Goal: Check status: Check status

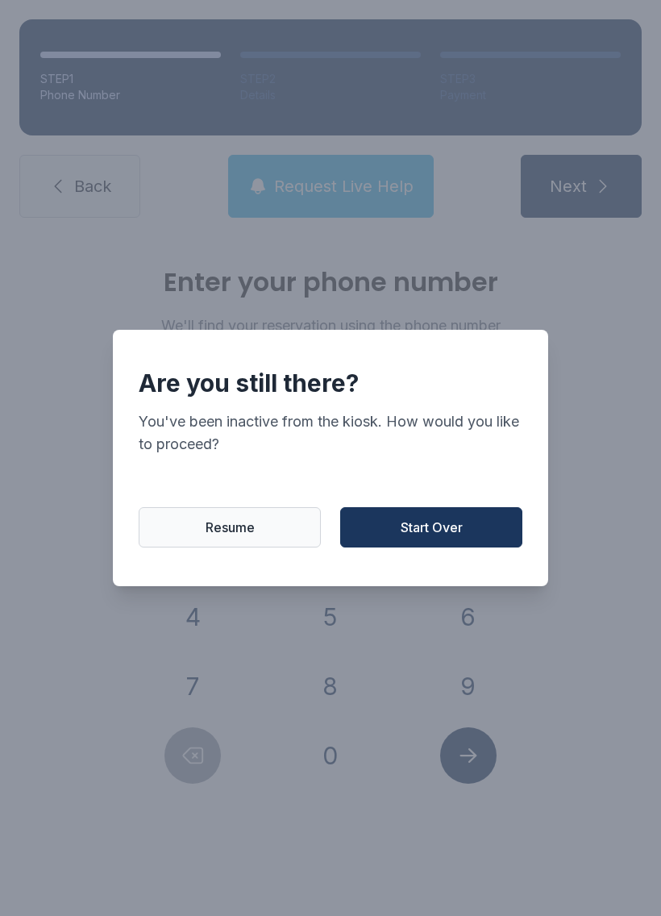
click at [264, 537] on button "Resume" at bounding box center [230, 527] width 182 height 40
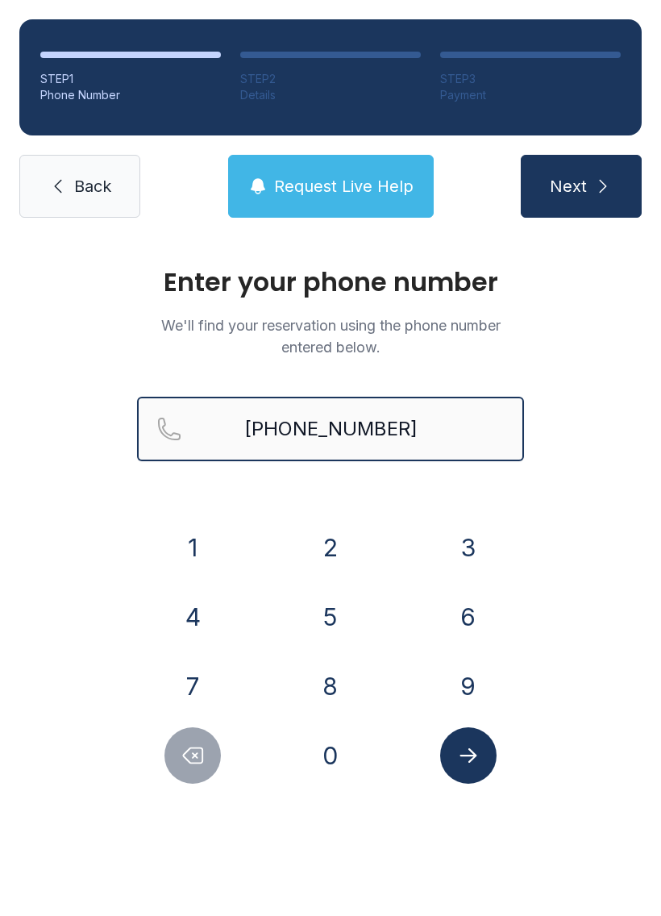
click at [416, 433] on input "[PHONE_NUMBER]" at bounding box center [330, 429] width 387 height 64
click at [608, 190] on icon "submit" at bounding box center [602, 186] width 19 height 19
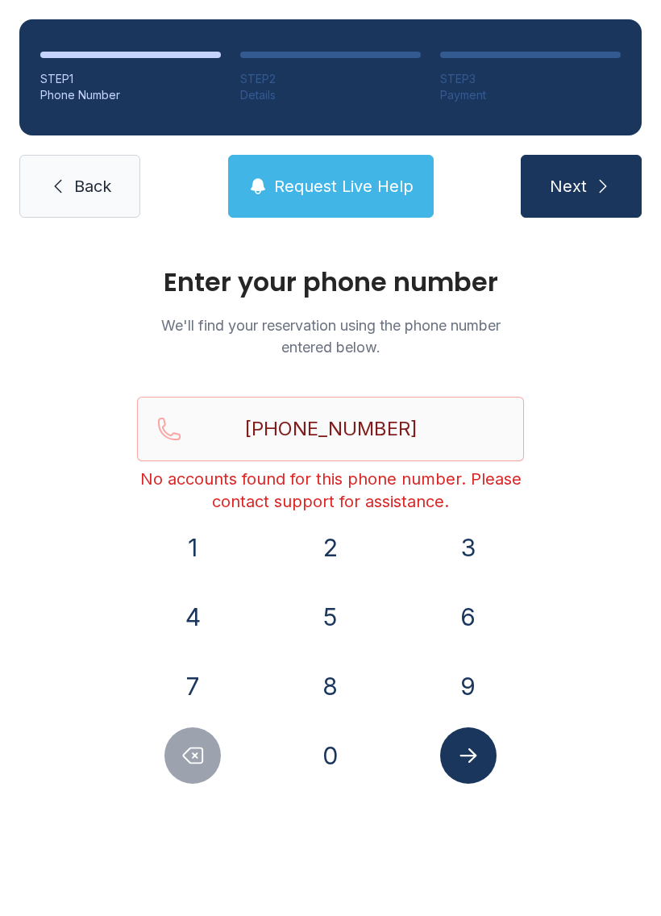
click at [357, 192] on span "Request Live Help" at bounding box center [343, 186] width 139 height 23
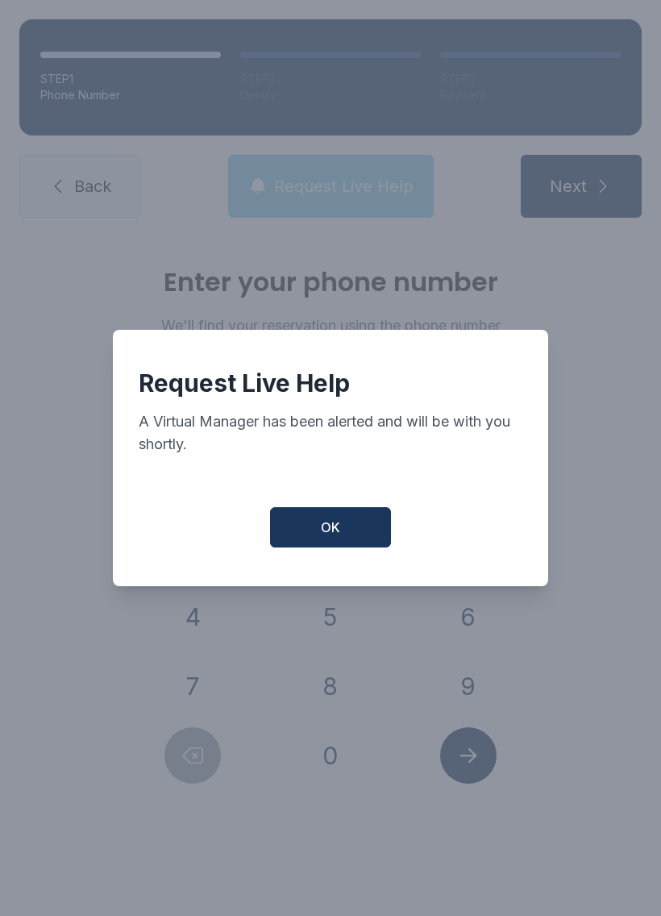
click at [339, 534] on span "OK" at bounding box center [330, 526] width 19 height 19
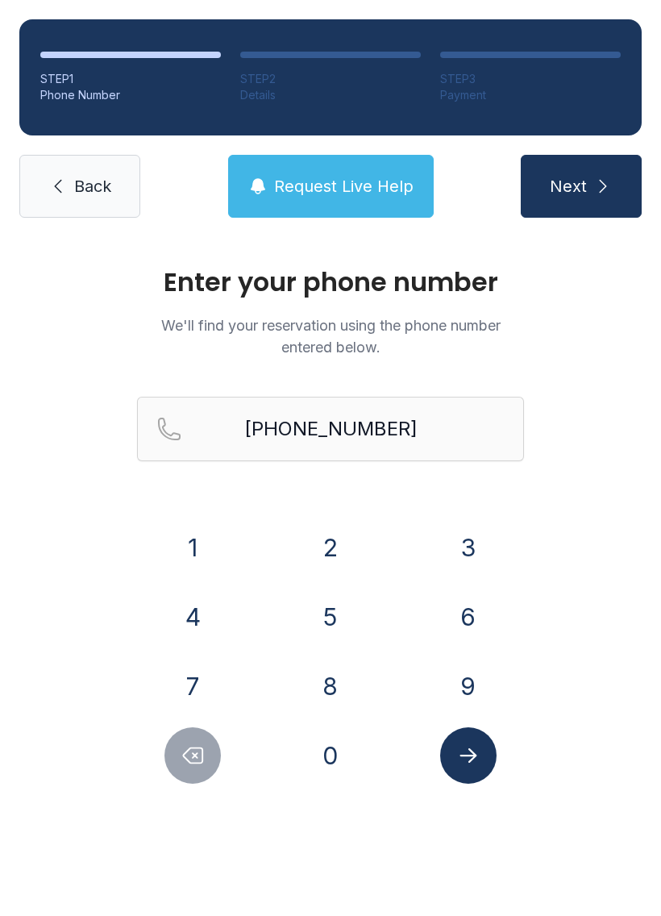
click at [323, 689] on button "8" at bounding box center [330, 686] width 56 height 56
click at [189, 532] on button "1" at bounding box center [192, 547] width 56 height 56
click at [316, 611] on button "5" at bounding box center [330, 616] width 56 height 56
click at [185, 758] on icon "Delete number" at bounding box center [193, 755] width 19 height 15
click at [185, 757] on icon "Delete number" at bounding box center [193, 755] width 19 height 15
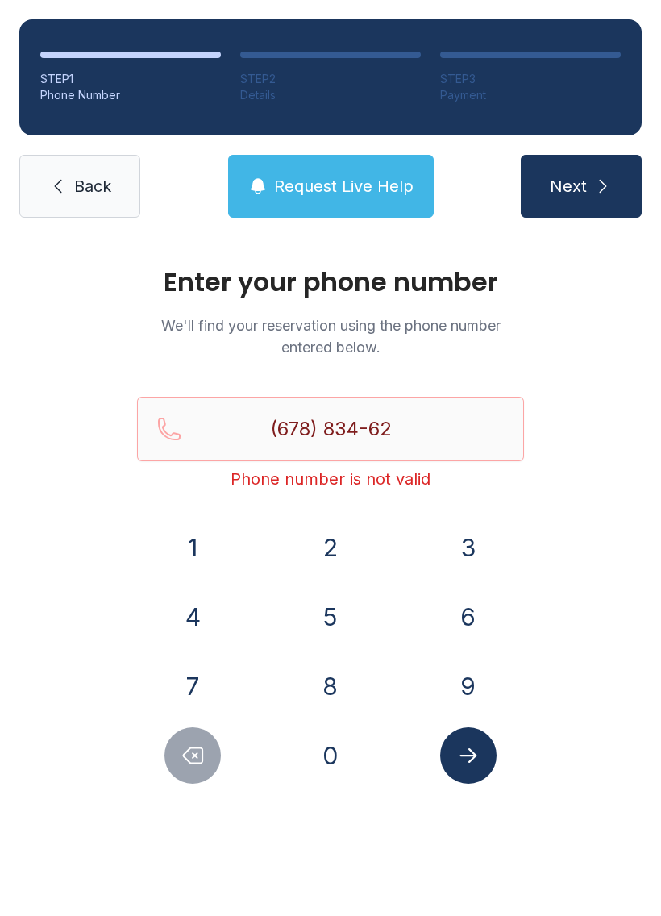
click at [328, 678] on button "8" at bounding box center [330, 686] width 56 height 56
click at [188, 775] on button "Delete number" at bounding box center [192, 755] width 56 height 56
click at [187, 775] on button "Delete number" at bounding box center [192, 755] width 56 height 56
click at [181, 752] on icon "Delete number" at bounding box center [193, 755] width 24 height 24
click at [181, 751] on icon "Delete number" at bounding box center [193, 755] width 24 height 24
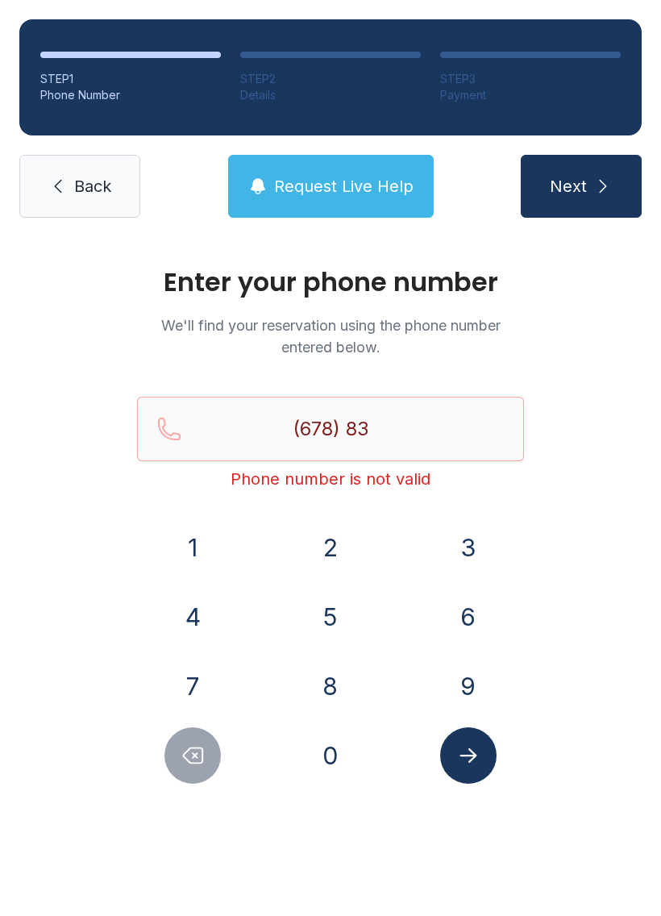
click at [185, 754] on icon "Delete number" at bounding box center [193, 755] width 24 height 24
click at [185, 754] on icon "Delete number" at bounding box center [193, 755] width 19 height 15
click at [191, 748] on icon "Delete number" at bounding box center [193, 755] width 19 height 15
click at [191, 746] on icon "Delete number" at bounding box center [193, 755] width 24 height 24
type input "(6"
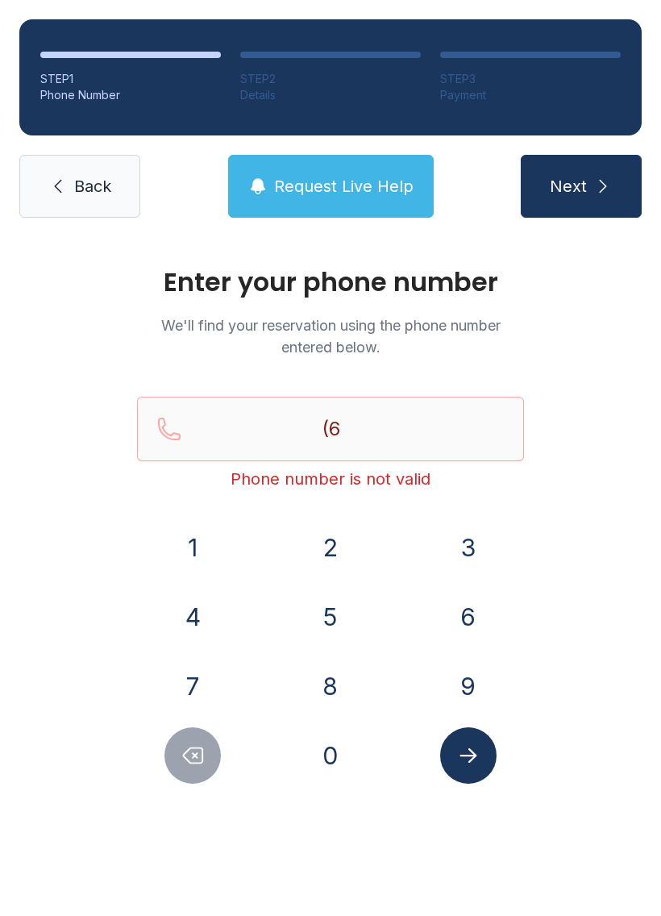
click at [200, 733] on button "Delete number" at bounding box center [192, 755] width 56 height 56
click at [199, 732] on button "Delete number" at bounding box center [192, 755] width 56 height 56
click at [192, 744] on icon "Delete number" at bounding box center [193, 755] width 24 height 24
click at [333, 692] on button "8" at bounding box center [330, 686] width 56 height 56
click at [191, 515] on form "(8 Phone number is not valid [PHONE_NUMBER]" at bounding box center [330, 590] width 387 height 387
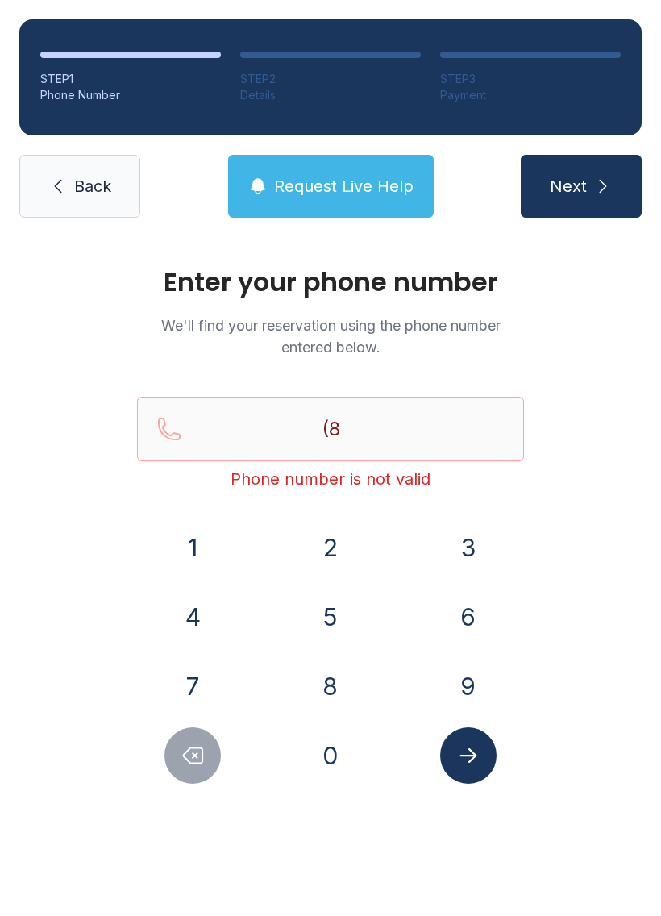
click at [185, 557] on button "1" at bounding box center [192, 547] width 56 height 56
click at [328, 617] on button "5" at bounding box center [330, 616] width 56 height 56
click at [185, 670] on button "7" at bounding box center [192, 686] width 56 height 56
click at [337, 613] on button "5" at bounding box center [330, 616] width 56 height 56
click at [206, 689] on button "7" at bounding box center [192, 686] width 56 height 56
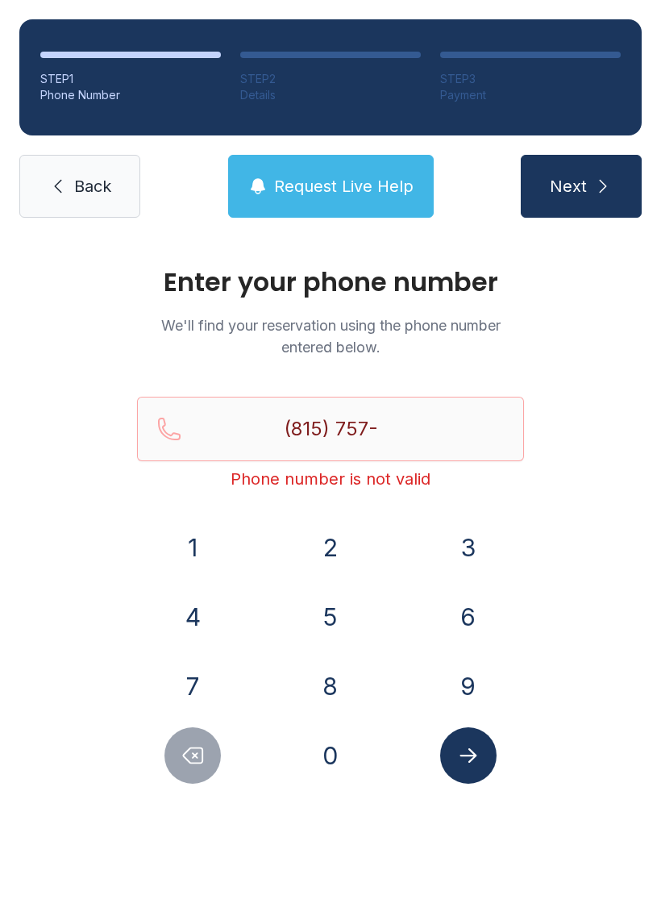
click at [478, 544] on button "3" at bounding box center [468, 547] width 56 height 56
click at [476, 614] on button "6" at bounding box center [468, 616] width 56 height 56
click at [323, 536] on button "2" at bounding box center [330, 547] width 56 height 56
click at [326, 756] on button "0" at bounding box center [330, 755] width 56 height 56
type input "[PHONE_NUMBER]"
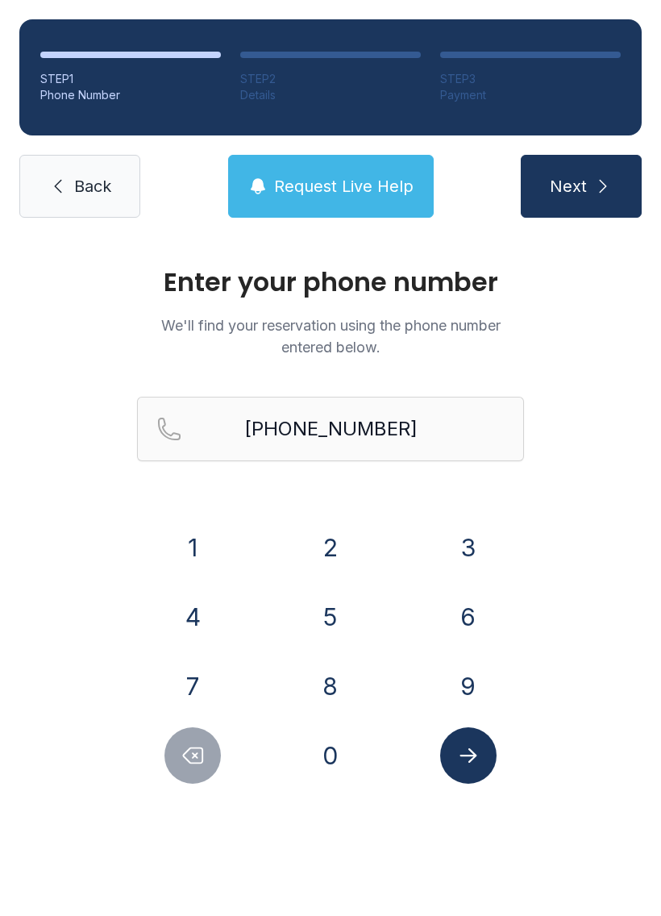
click at [481, 769] on button "Submit lookup form" at bounding box center [468, 755] width 56 height 56
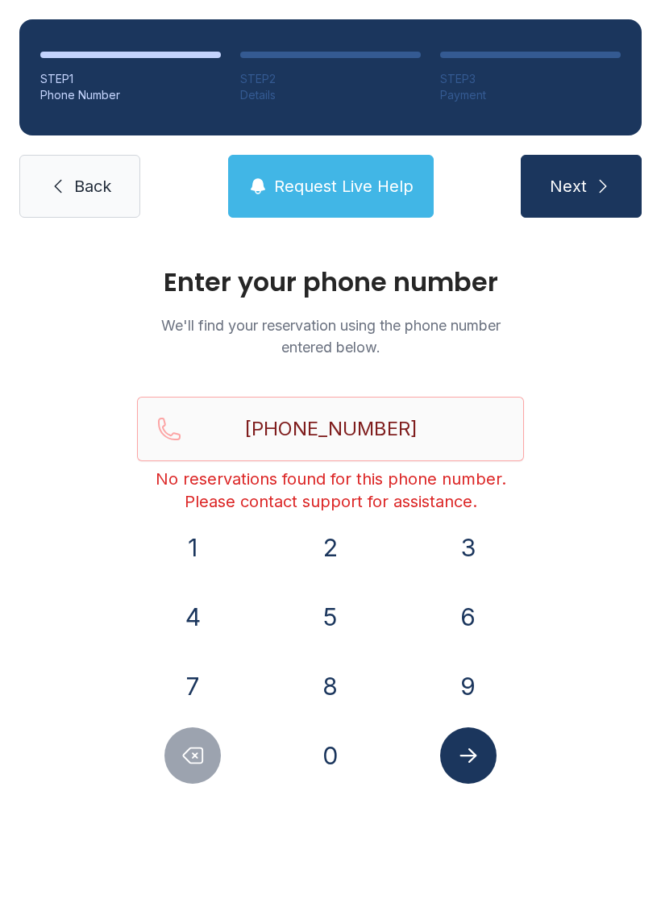
click at [85, 172] on link "Back" at bounding box center [79, 186] width 121 height 63
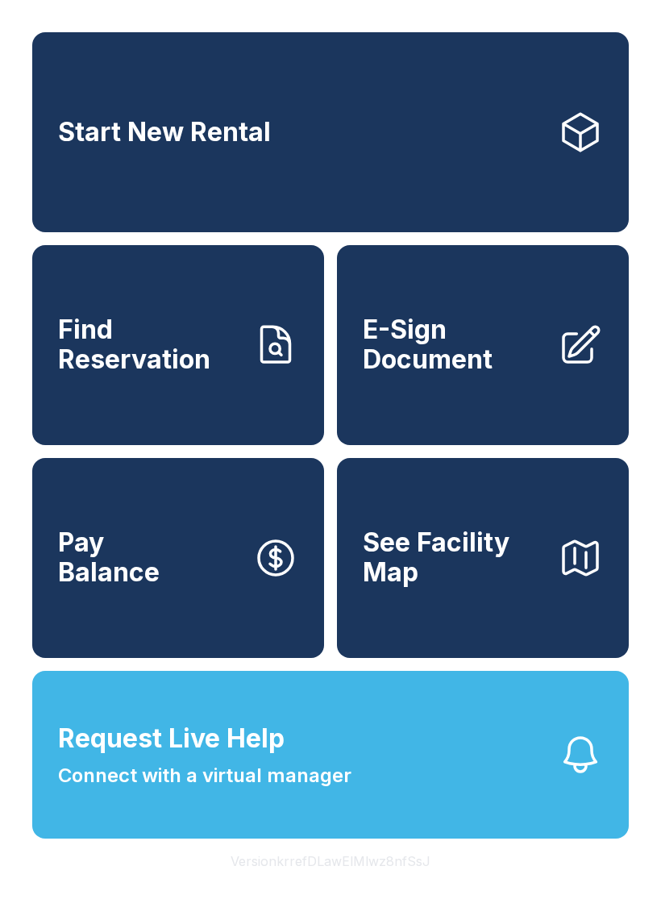
click at [220, 790] on span "Connect with a virtual manager" at bounding box center [204, 775] width 293 height 29
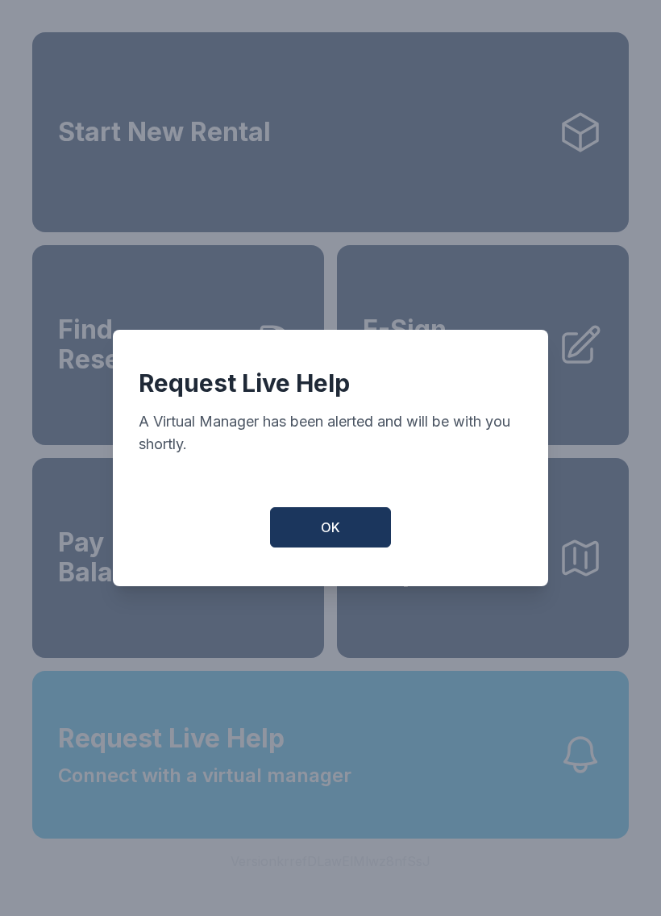
click at [343, 535] on button "OK" at bounding box center [330, 527] width 121 height 40
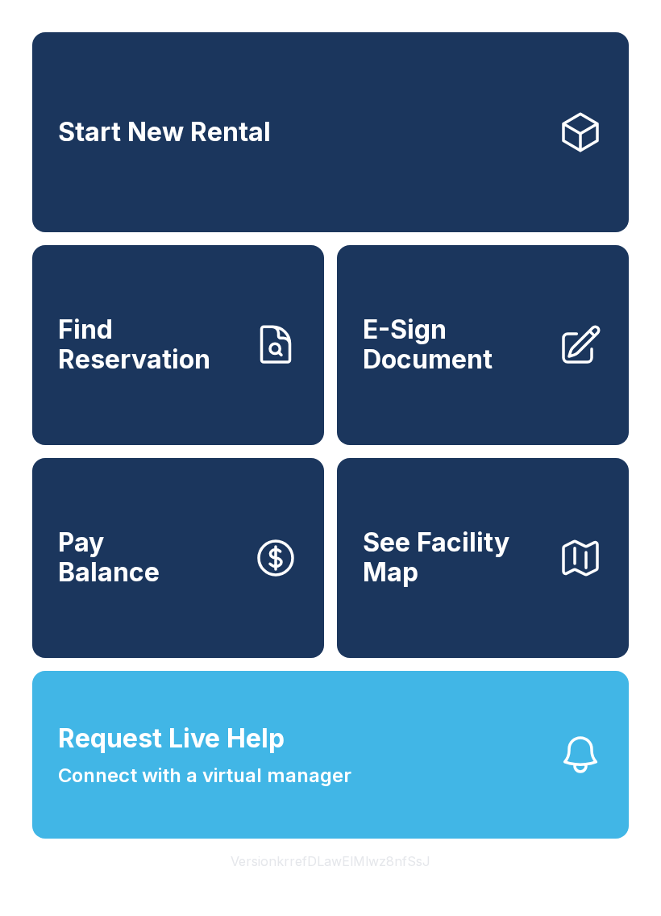
click at [188, 355] on span "Find Reservation" at bounding box center [149, 344] width 182 height 59
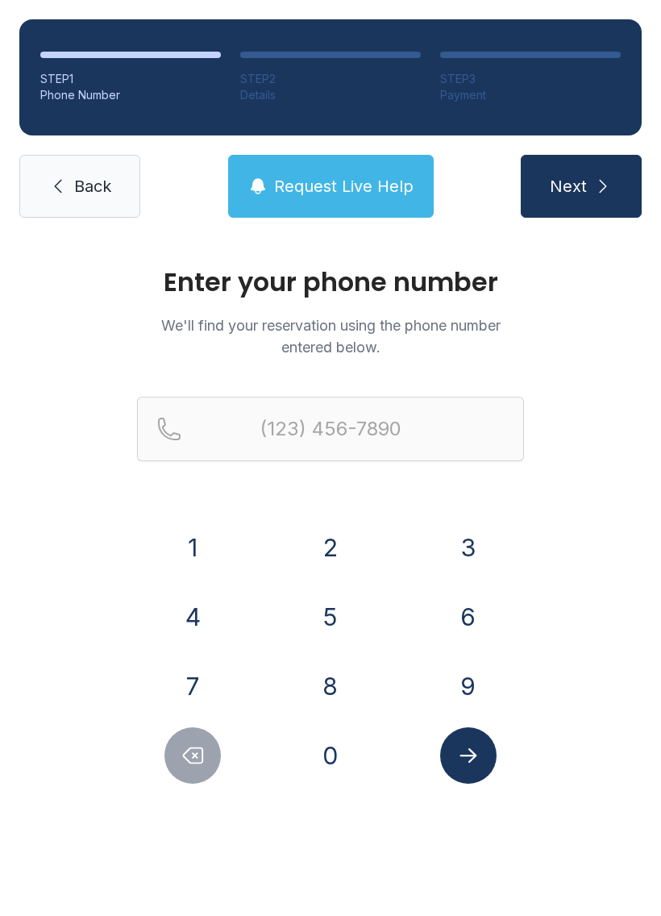
click at [338, 693] on button "8" at bounding box center [330, 686] width 56 height 56
click at [191, 551] on button "1" at bounding box center [192, 547] width 56 height 56
click at [326, 613] on button "5" at bounding box center [330, 616] width 56 height 56
click at [199, 763] on icon "Delete number" at bounding box center [193, 755] width 19 height 15
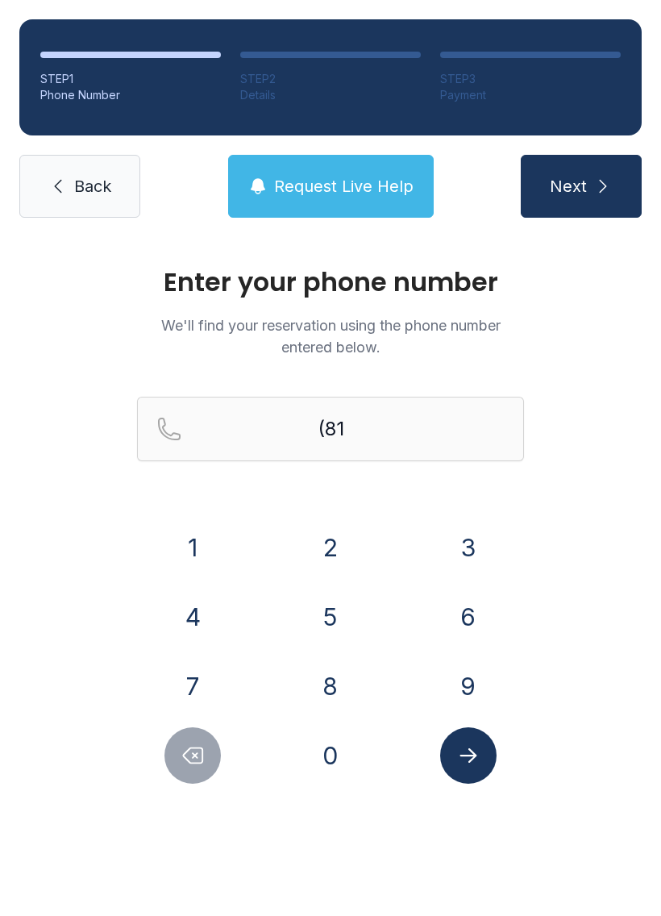
type input "(8"
click at [190, 753] on icon "Delete number" at bounding box center [193, 755] width 24 height 24
click at [189, 752] on icon "Delete number" at bounding box center [193, 755] width 24 height 24
click at [189, 746] on icon "Delete number" at bounding box center [193, 755] width 24 height 24
click at [75, 193] on span "Back" at bounding box center [92, 186] width 37 height 23
